Goal: Task Accomplishment & Management: Use online tool/utility

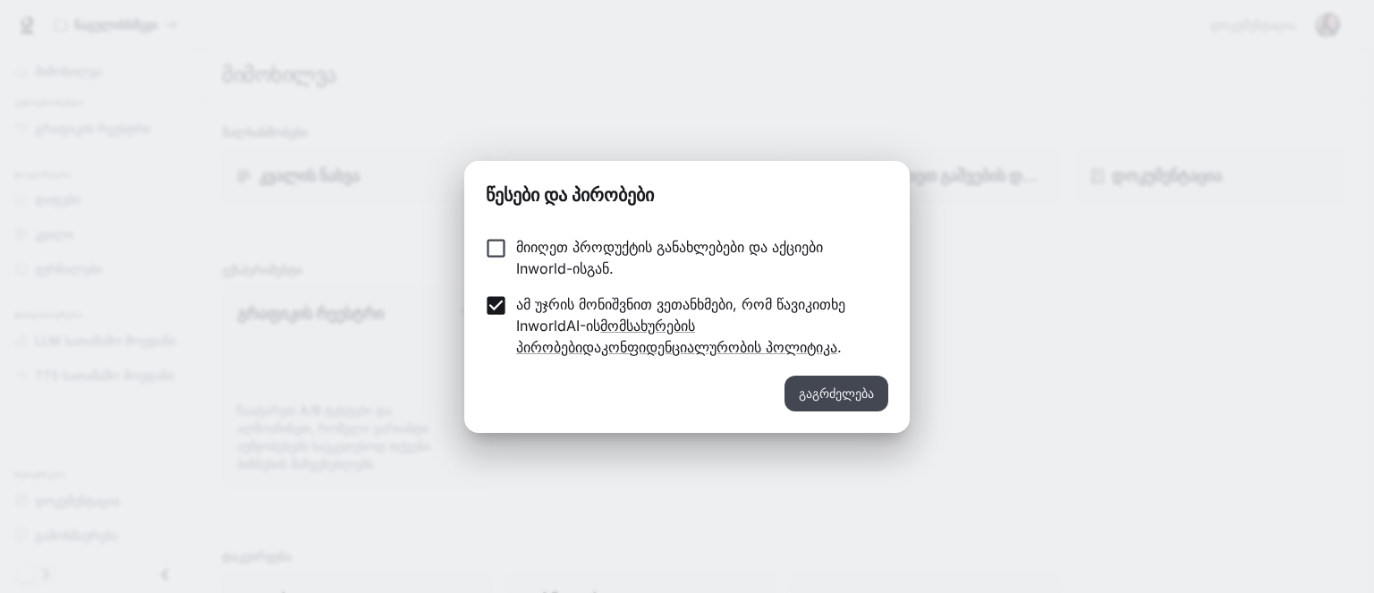
click at [825, 391] on font "გაგრძელება" at bounding box center [836, 392] width 75 height 15
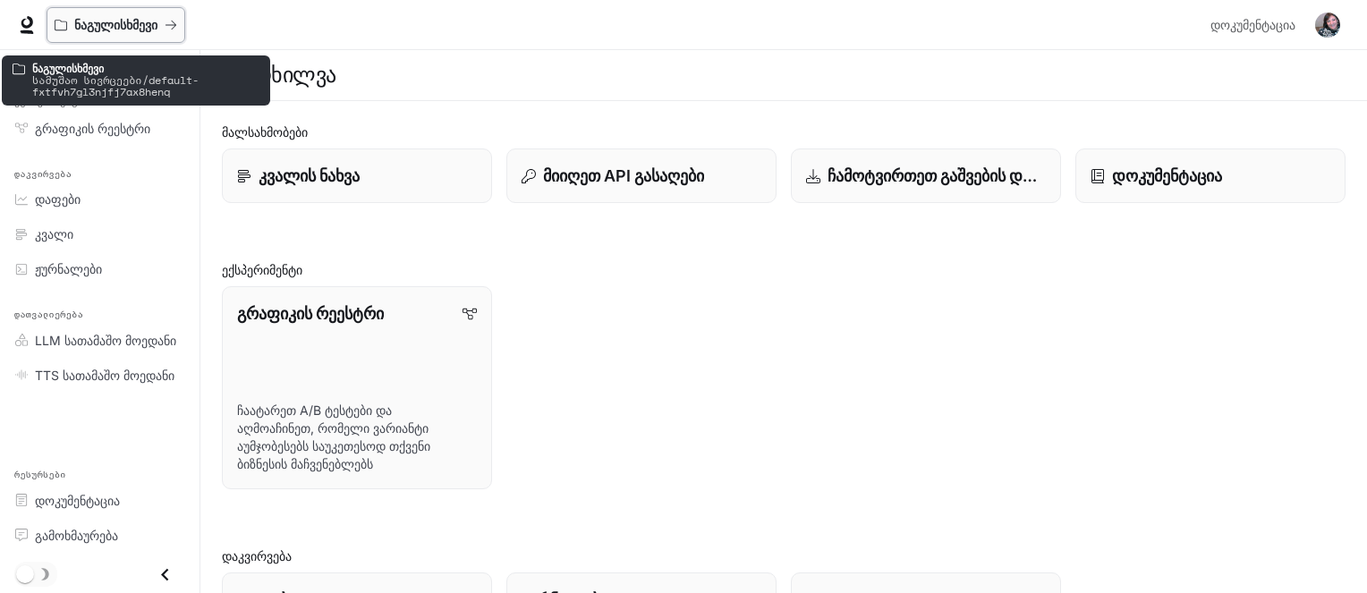
click at [155, 24] on font "ნაგულისხმევი" at bounding box center [115, 24] width 83 height 15
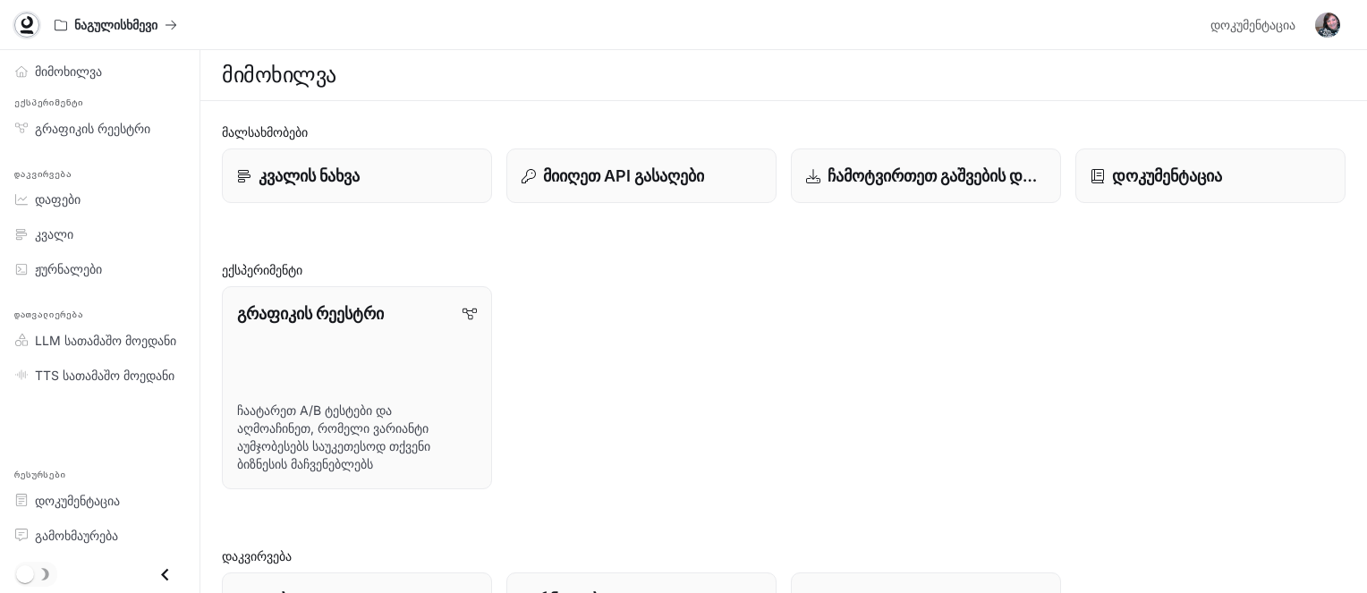
click at [24, 25] on icon at bounding box center [27, 22] width 12 height 13
click at [311, 436] on font "ჩაატარეთ A/B ტესტები და აღმოაჩინეთ, რომელი ვარიანტი აუმჯობესებს საუკეთესოდ თქვე…" at bounding box center [333, 438] width 195 height 70
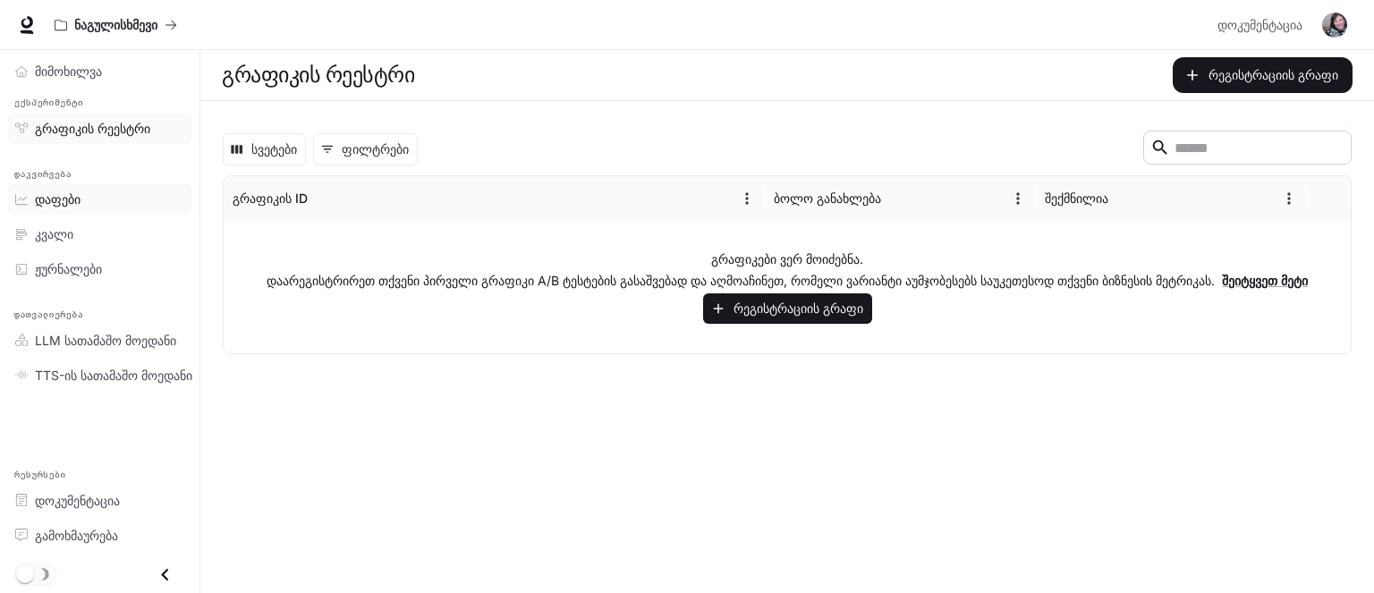
click at [51, 209] on link "დაფები" at bounding box center [99, 198] width 185 height 31
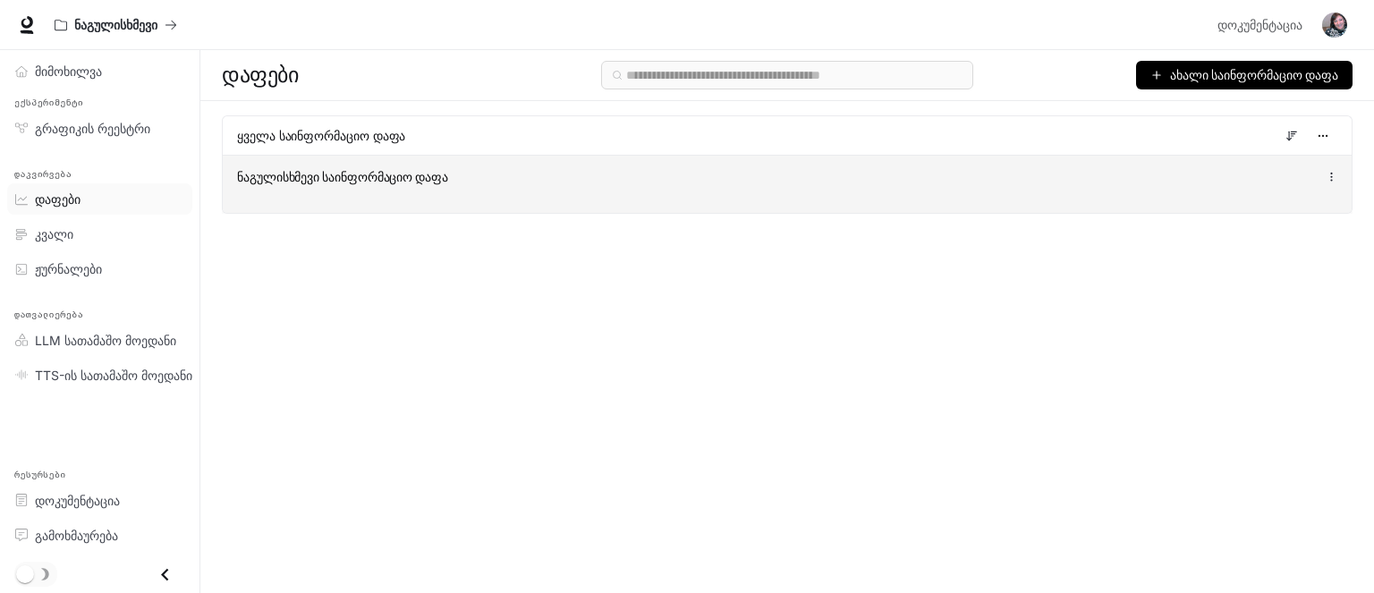
click at [421, 195] on div "ნაგულისხმევი საინფორმაციო დაფა" at bounding box center [787, 184] width 1129 height 58
